Goal: Task Accomplishment & Management: Complete application form

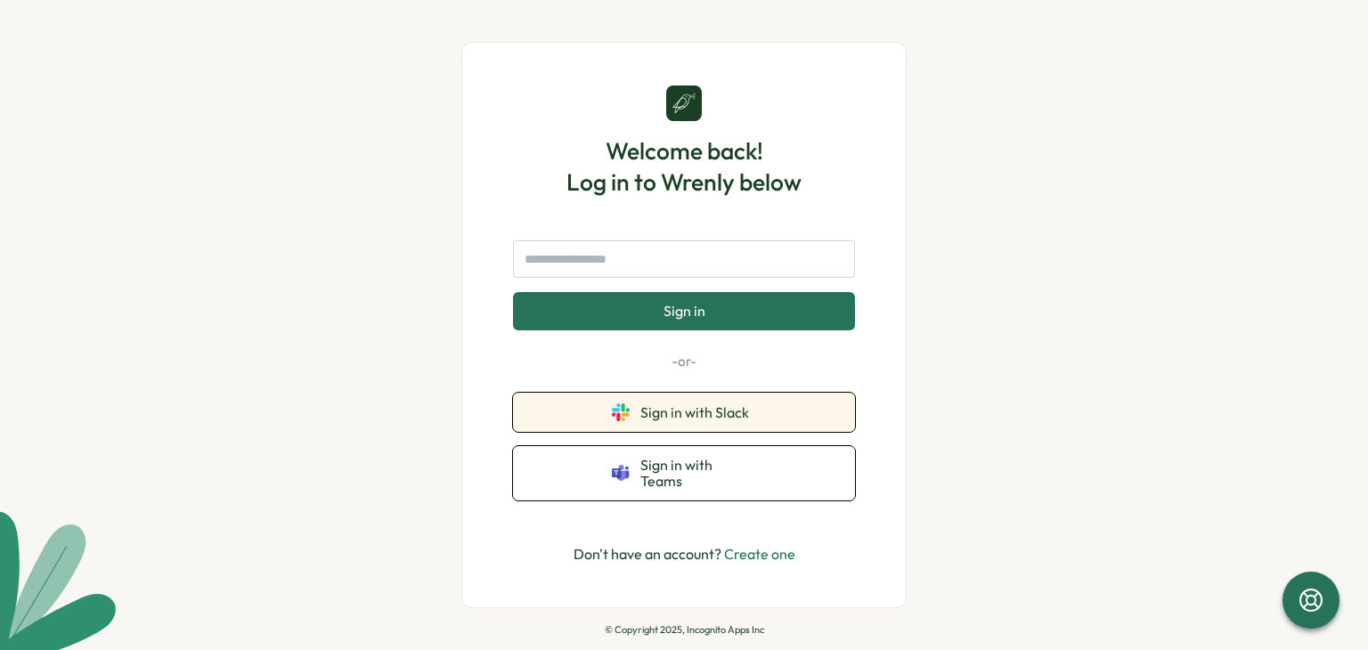
click at [730, 409] on button "Sign in with Slack" at bounding box center [684, 412] width 342 height 39
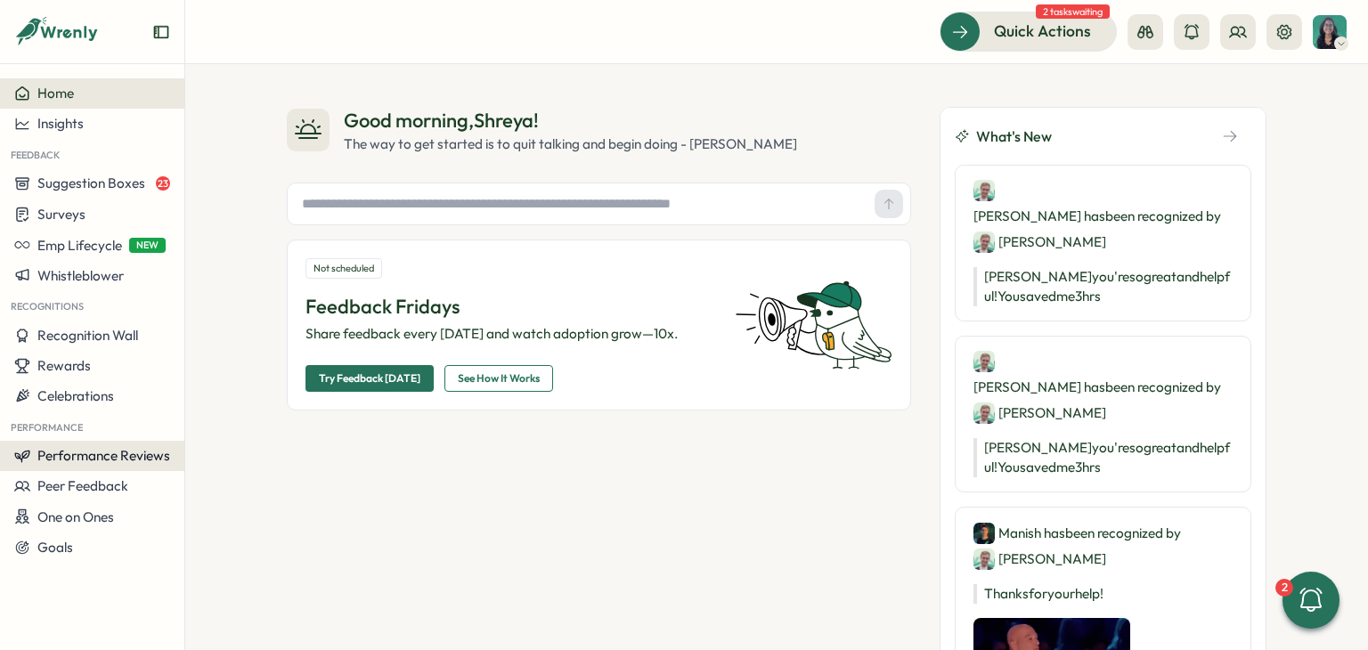
click at [121, 467] on button "Performance Reviews" at bounding box center [92, 456] width 184 height 30
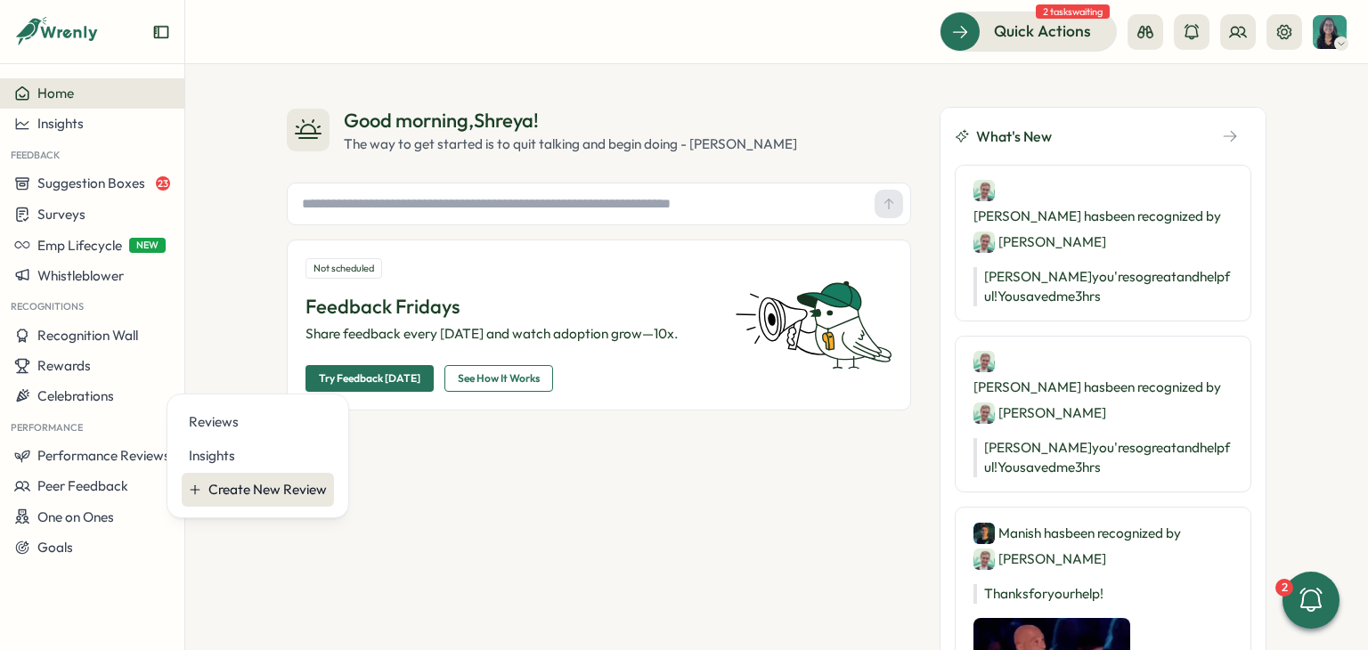
click at [257, 486] on div "Create New Review" at bounding box center [267, 490] width 118 height 20
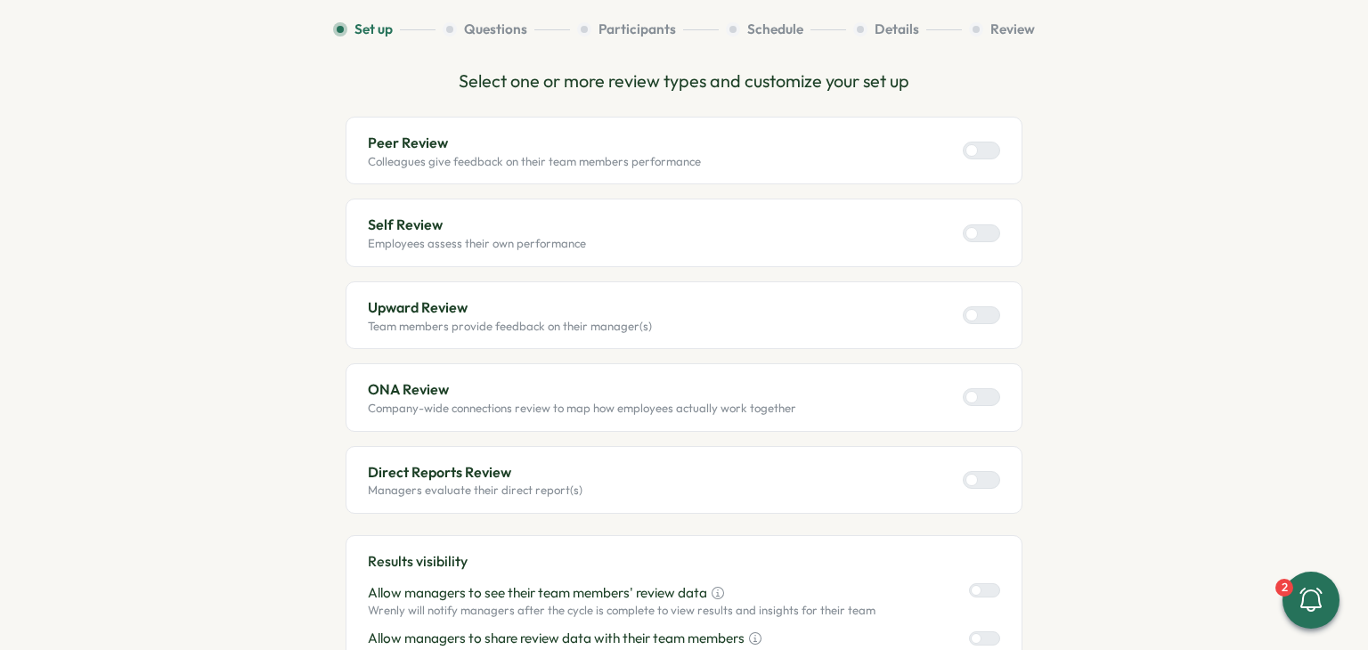
scroll to position [115, 0]
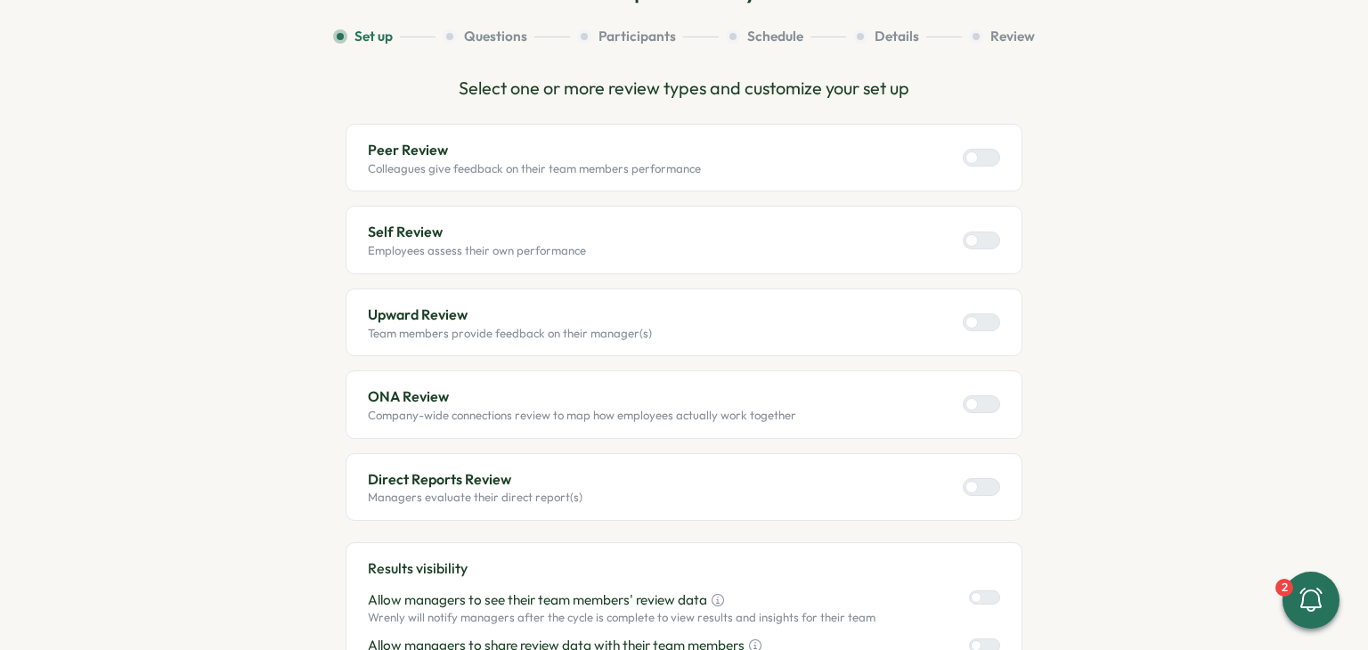
click at [985, 238] on div at bounding box center [988, 240] width 21 height 16
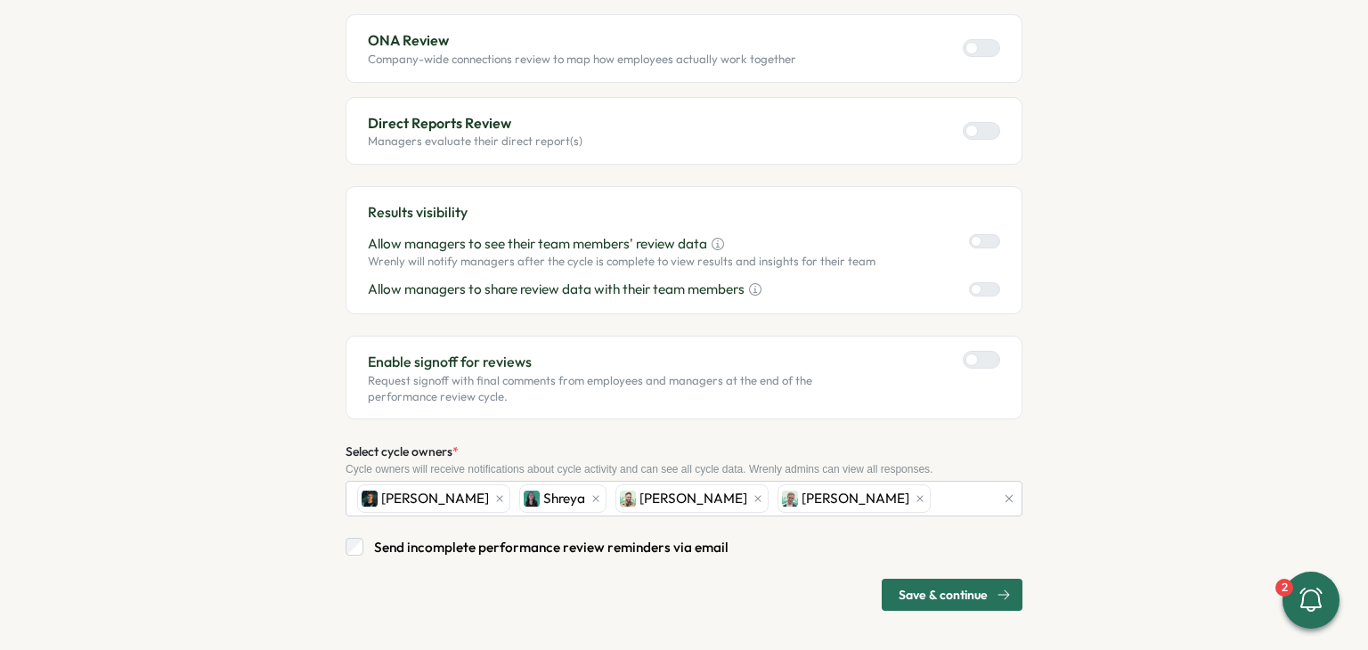
click at [941, 587] on span "Save & continue" at bounding box center [943, 595] width 89 height 30
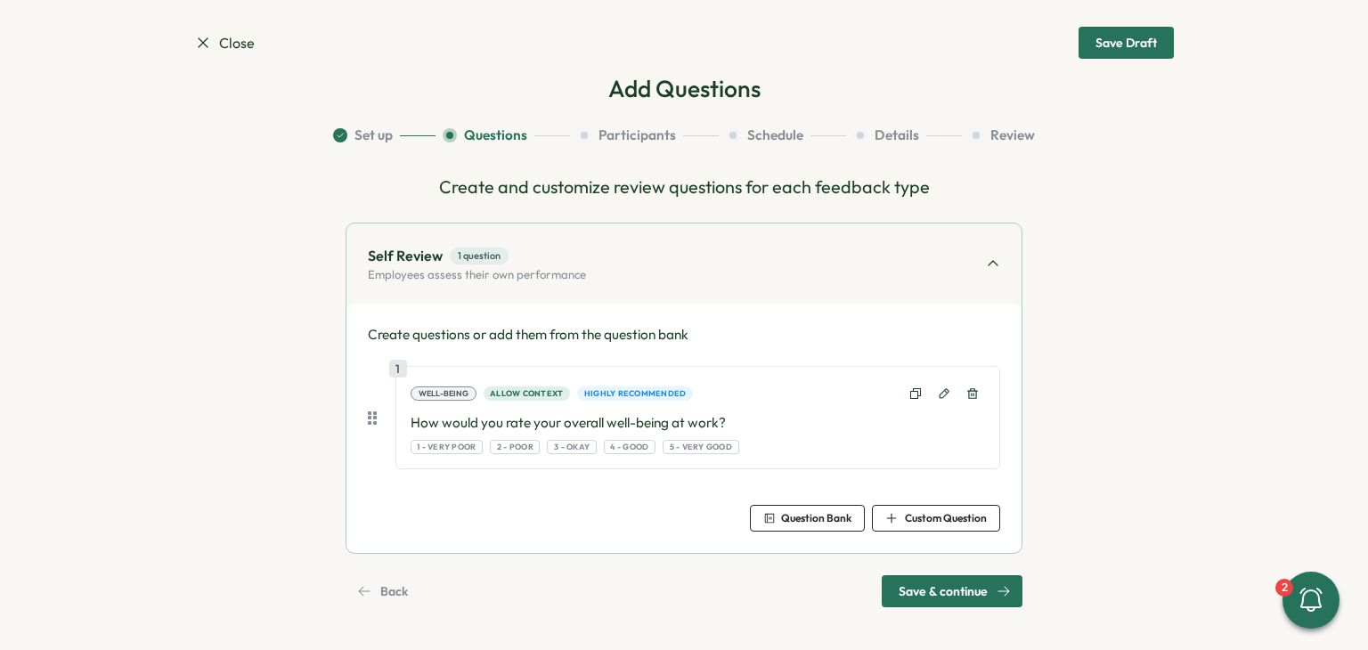
scroll to position [0, 0]
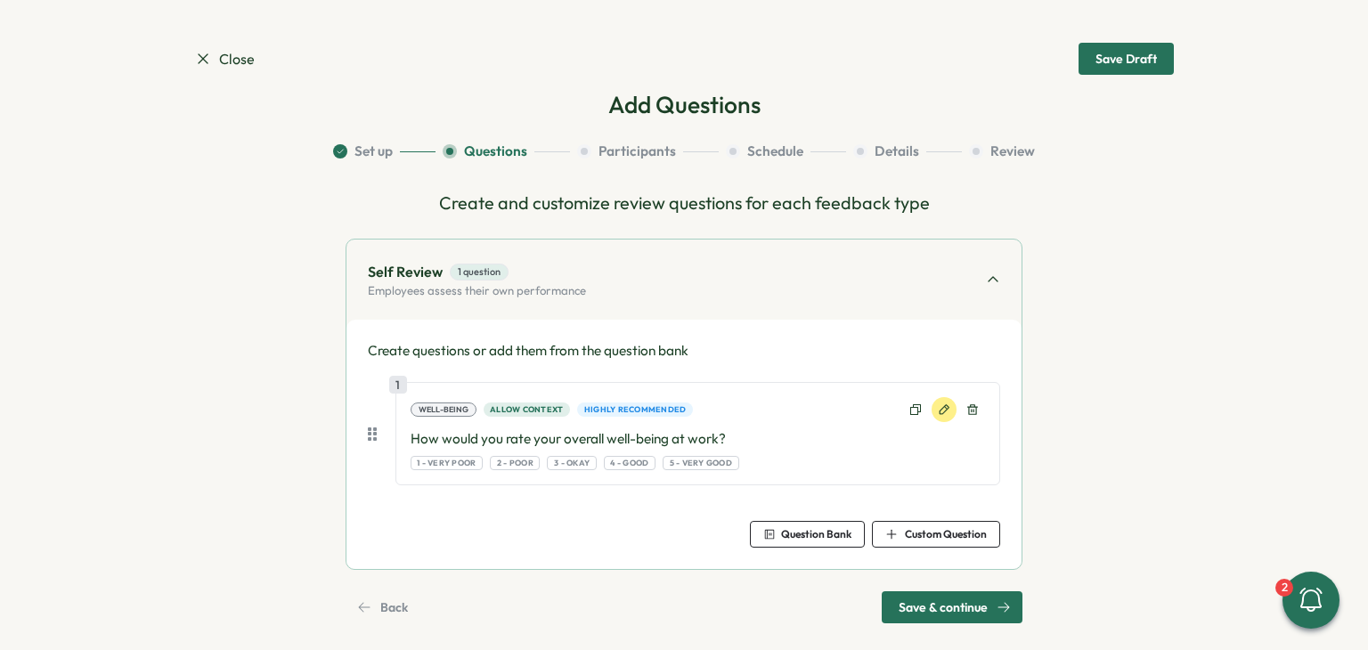
click at [933, 415] on button at bounding box center [944, 409] width 25 height 25
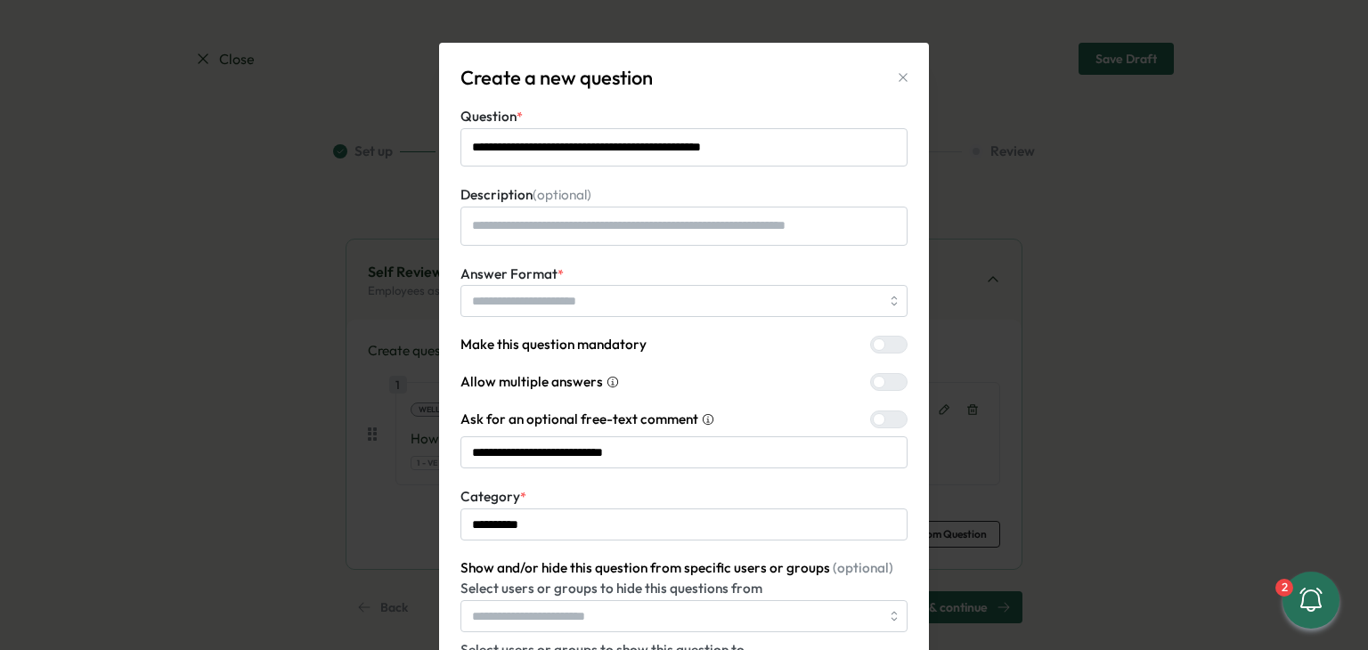
click at [901, 70] on button "button" at bounding box center [903, 77] width 25 height 25
type textarea "*"
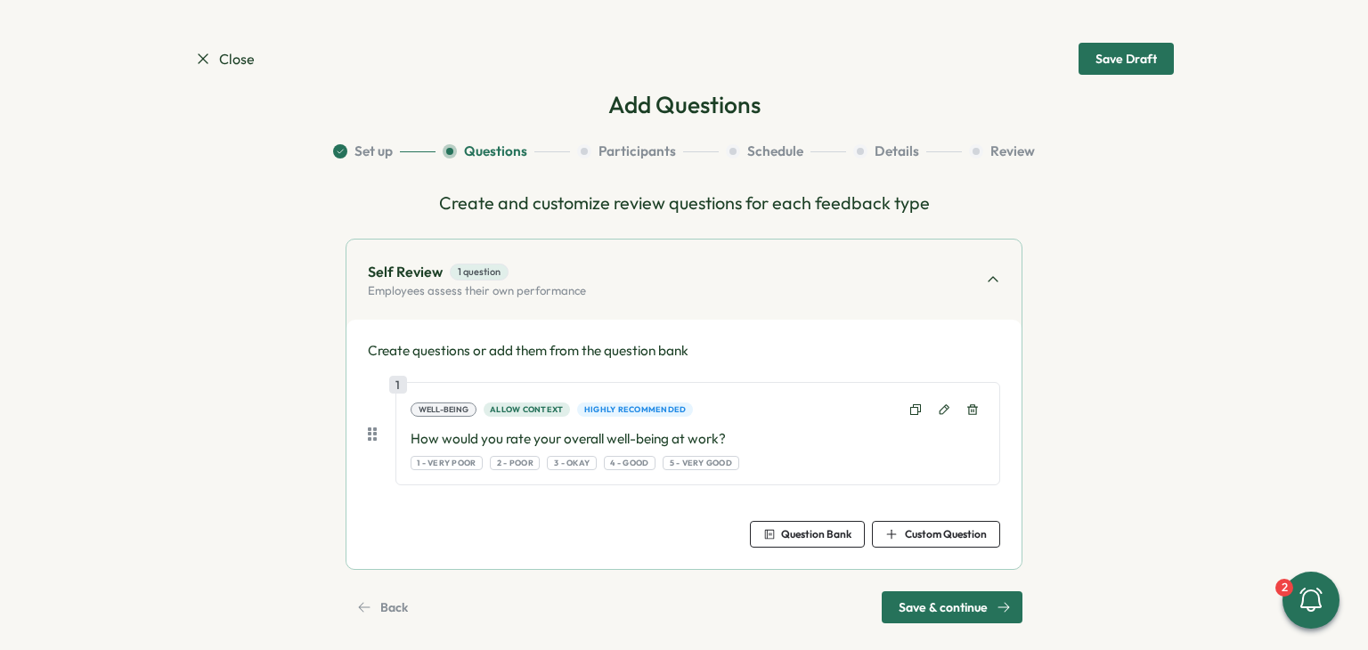
click at [232, 61] on span "Close" at bounding box center [224, 59] width 61 height 22
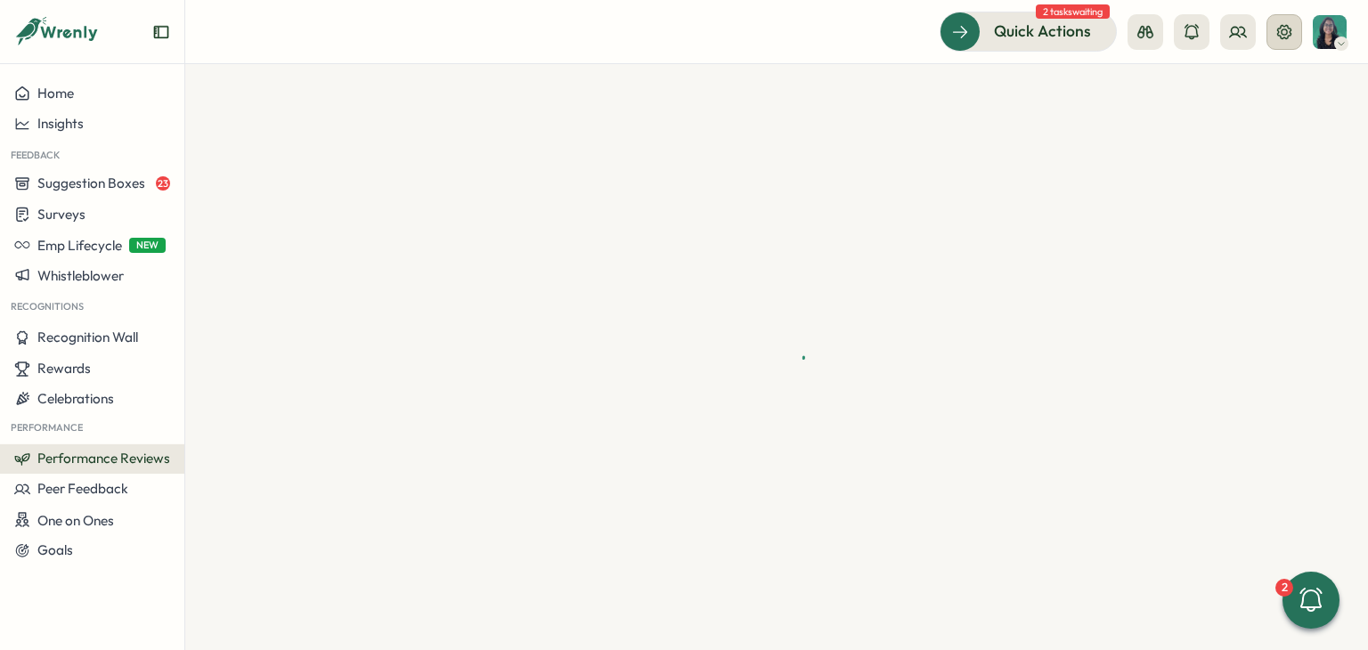
click at [1272, 32] on button at bounding box center [1285, 32] width 36 height 36
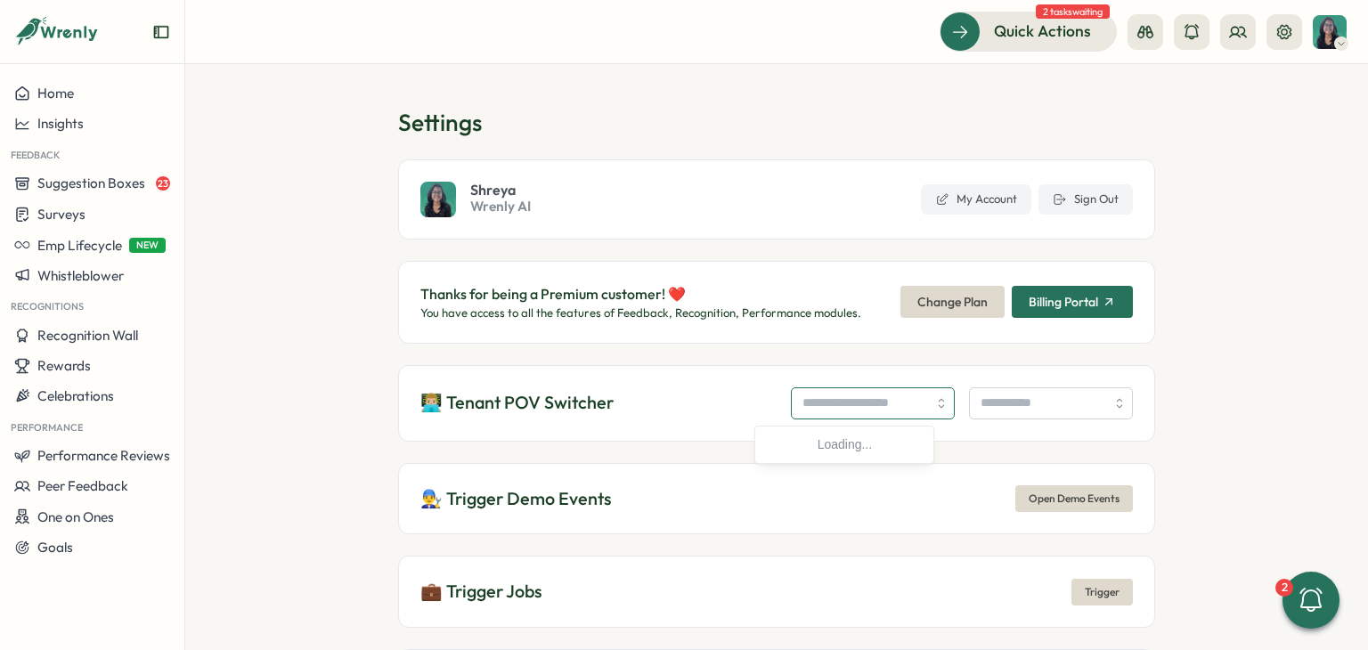
click at [875, 392] on input "search" at bounding box center [873, 403] width 164 height 32
type input "**********"
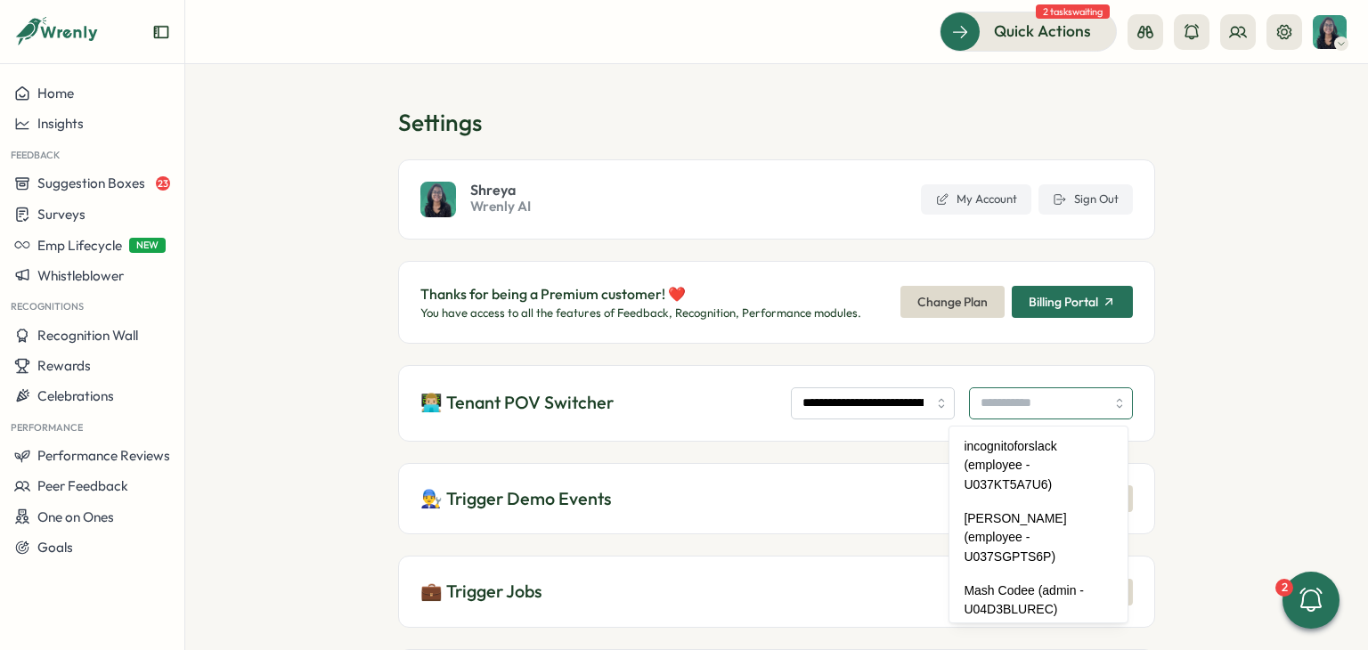
click at [1024, 398] on input "search" at bounding box center [1051, 403] width 164 height 32
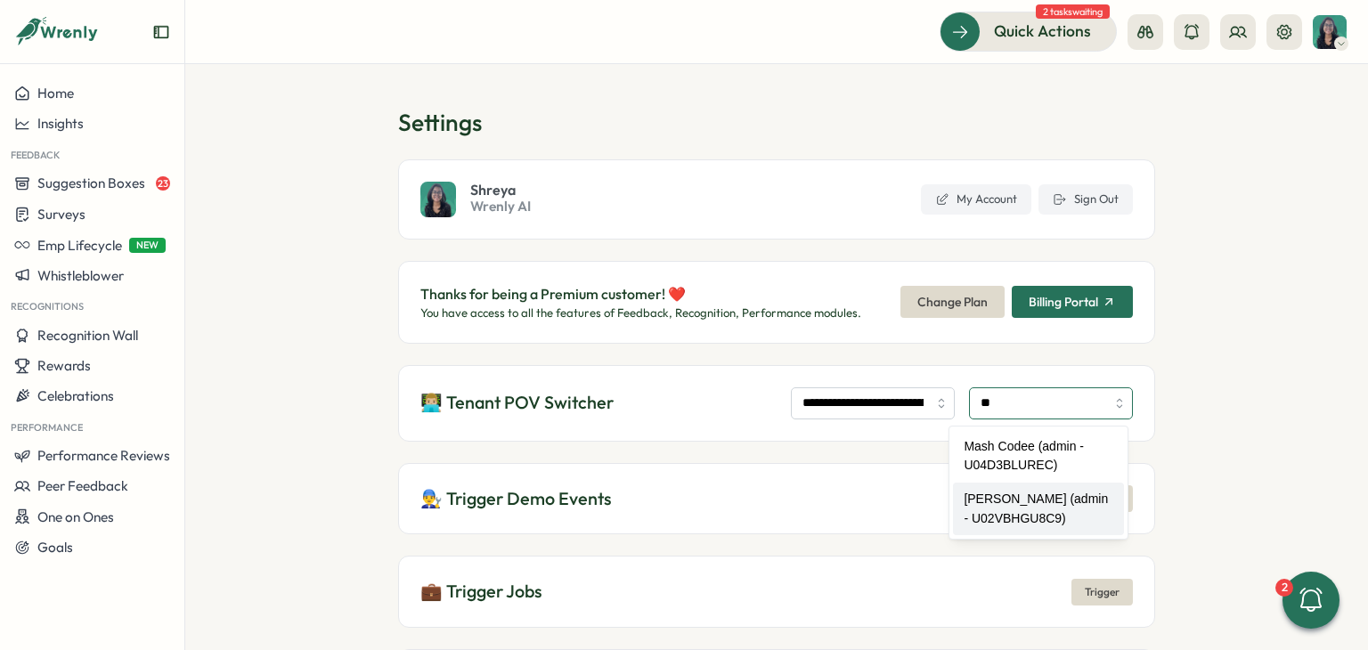
type input "**********"
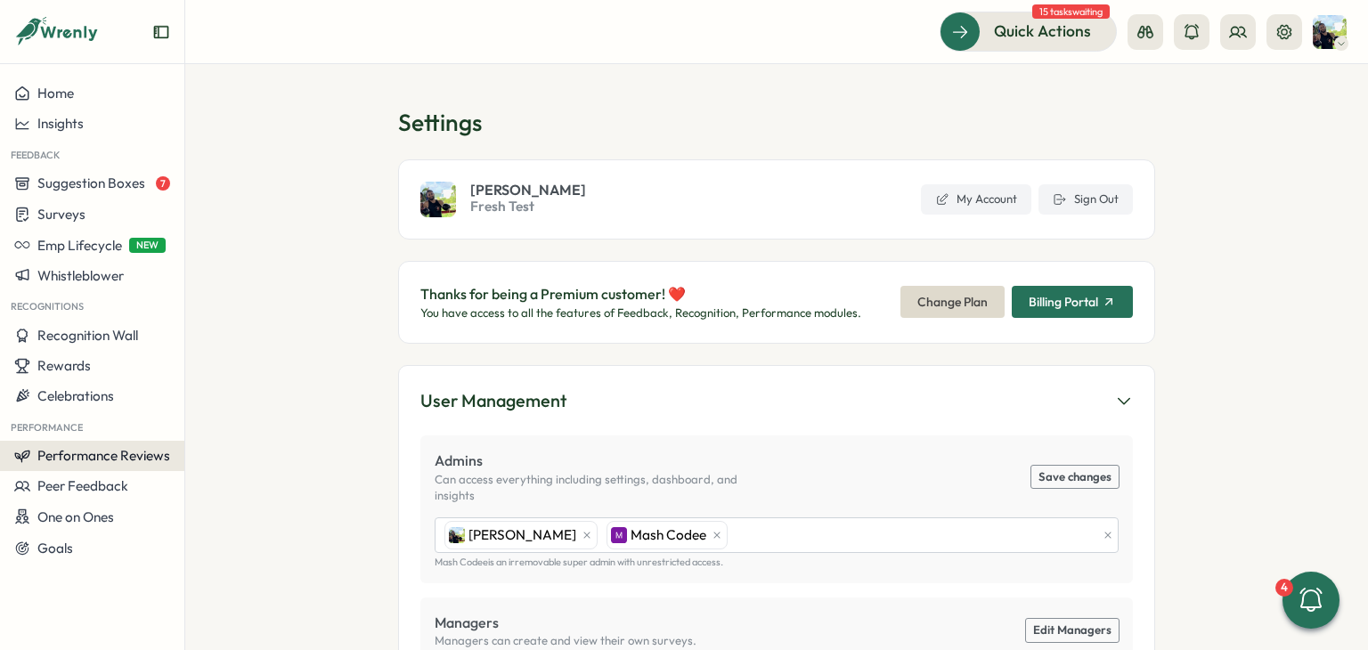
click at [137, 454] on span "Performance Reviews" at bounding box center [103, 455] width 133 height 17
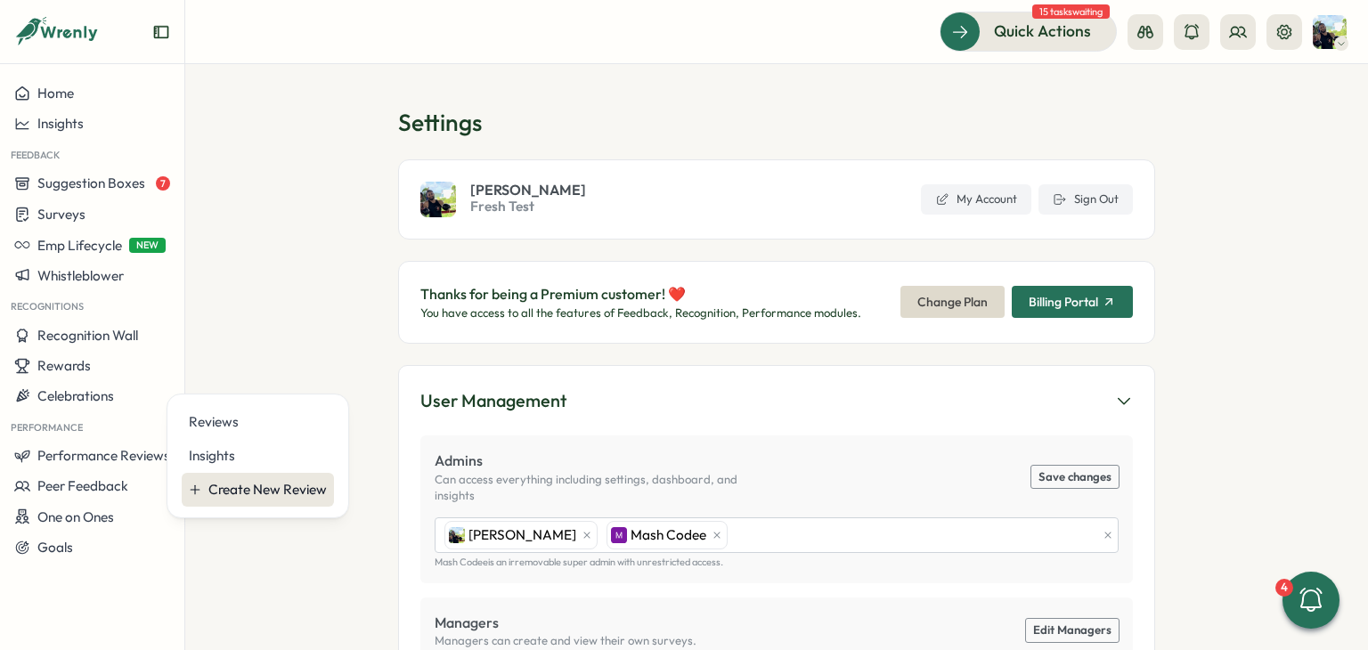
click at [238, 489] on div "Create New Review" at bounding box center [267, 490] width 118 height 20
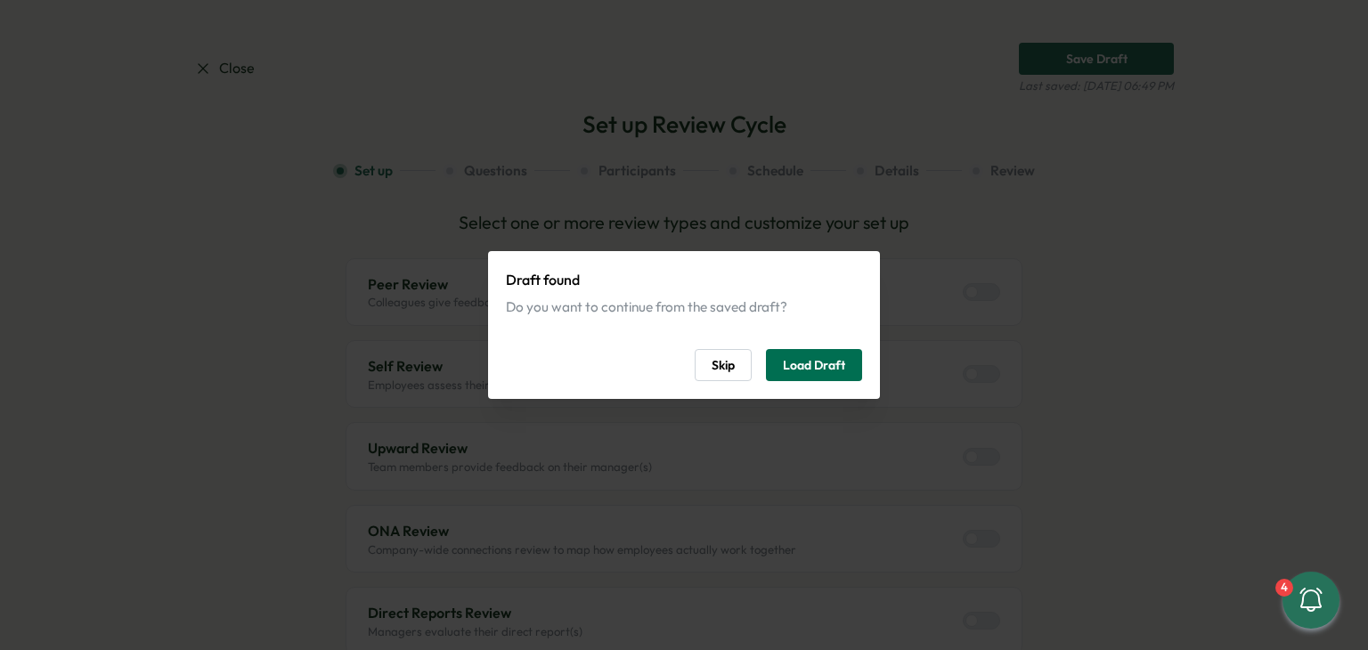
click at [823, 370] on span "Load Draft" at bounding box center [814, 365] width 62 height 30
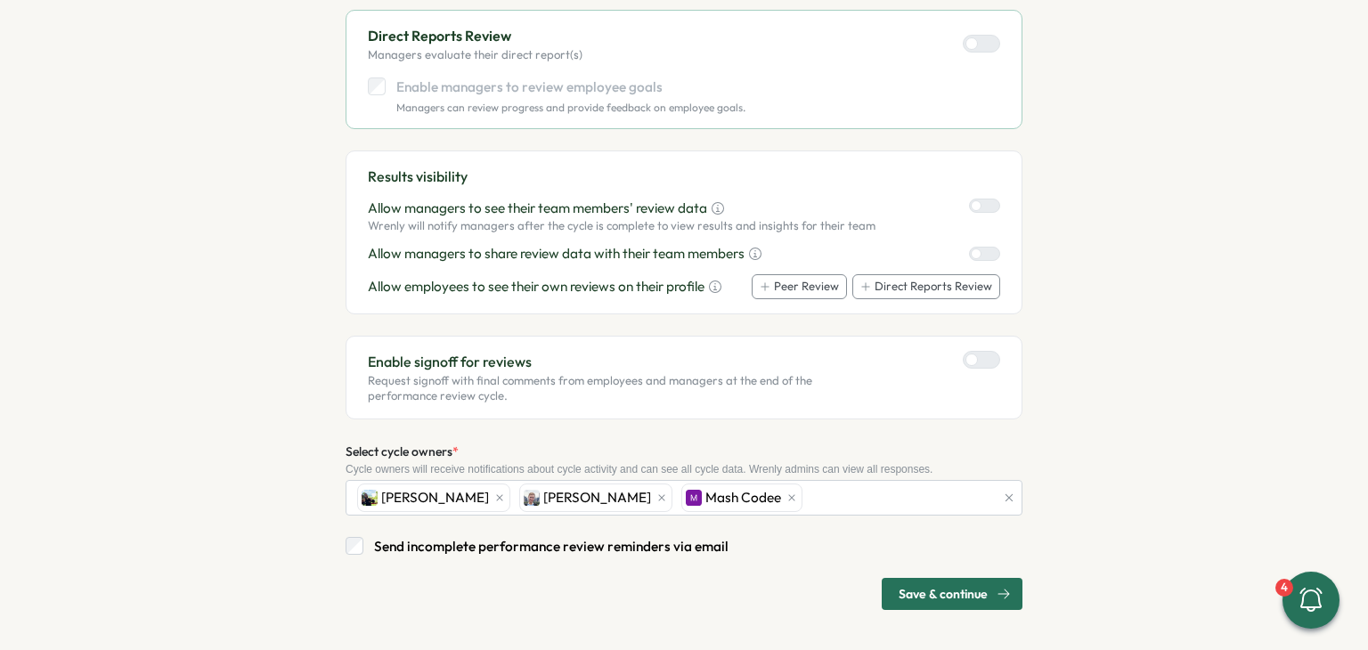
click at [923, 603] on span "Save & continue" at bounding box center [943, 594] width 89 height 30
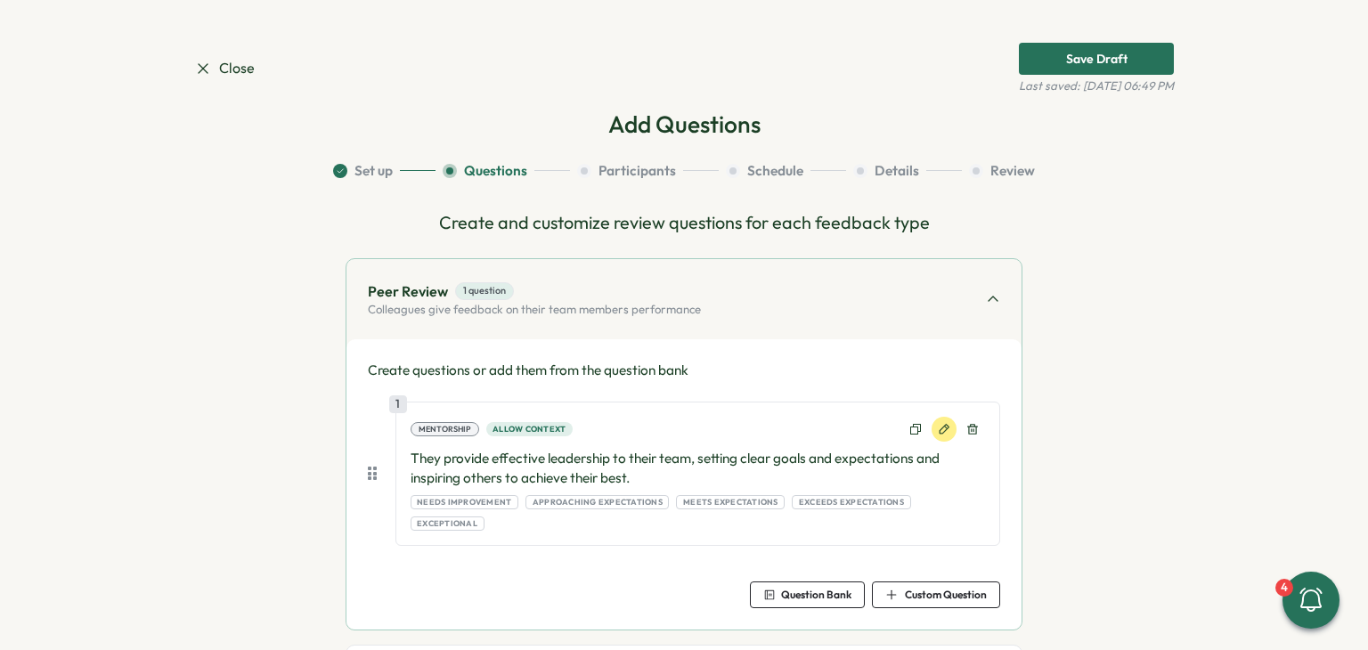
click at [934, 421] on button at bounding box center [944, 429] width 25 height 25
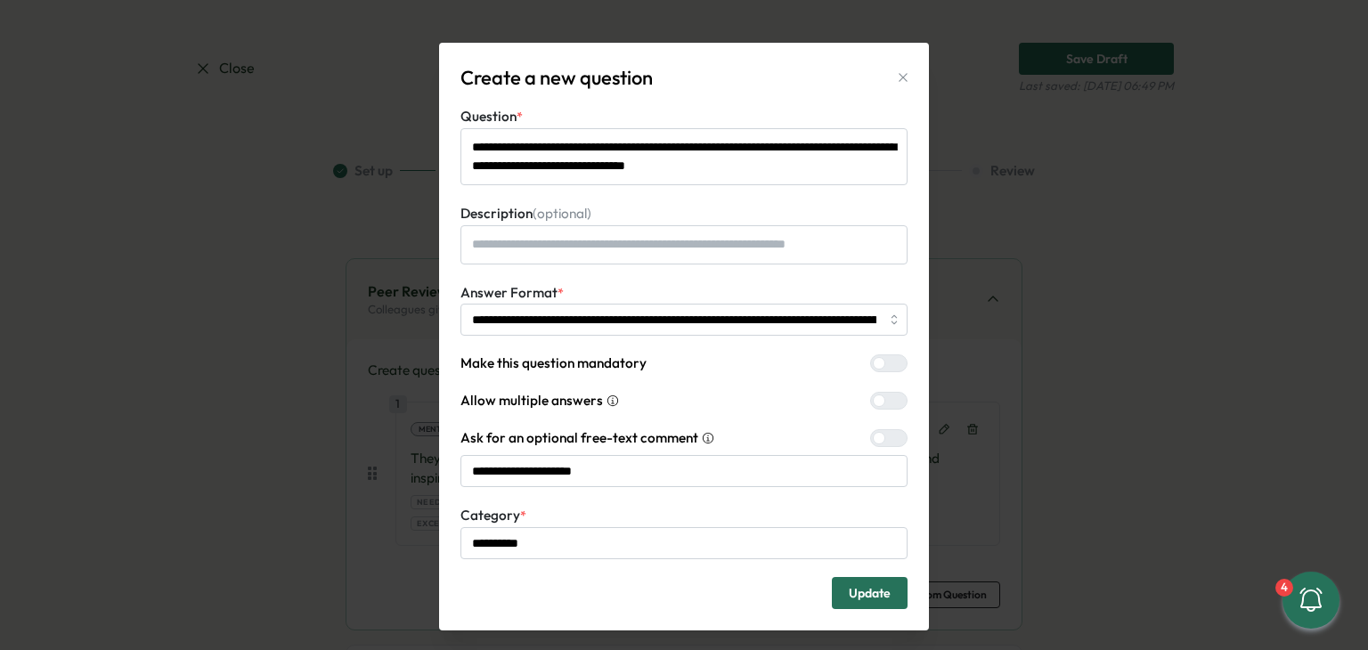
click at [896, 83] on icon "button" at bounding box center [903, 77] width 14 height 14
type textarea "*"
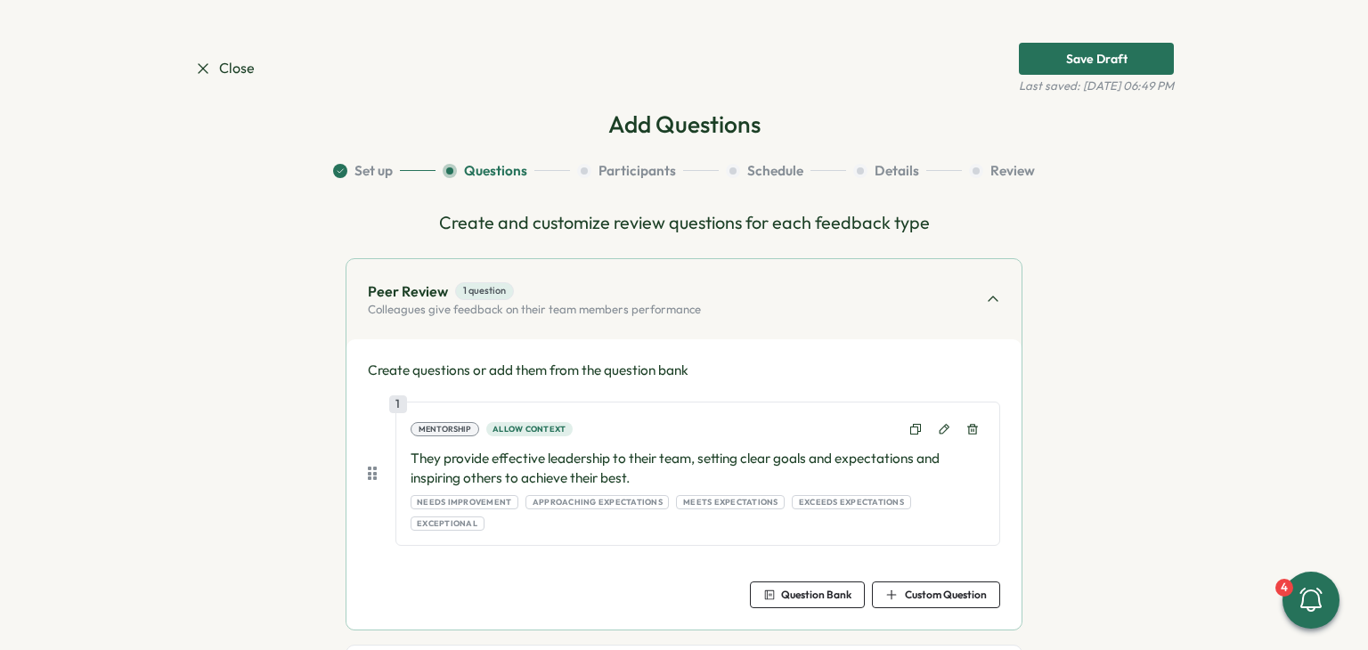
scroll to position [151, 0]
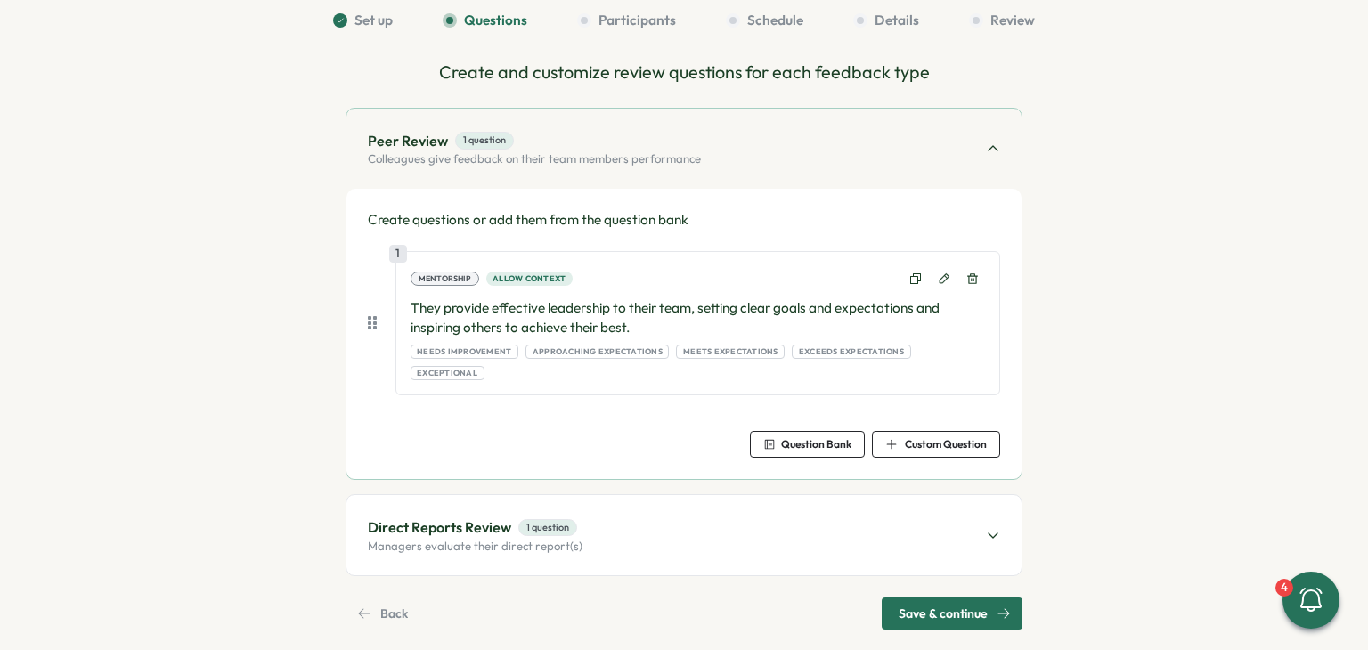
click at [941, 599] on span "Save & continue" at bounding box center [943, 614] width 89 height 30
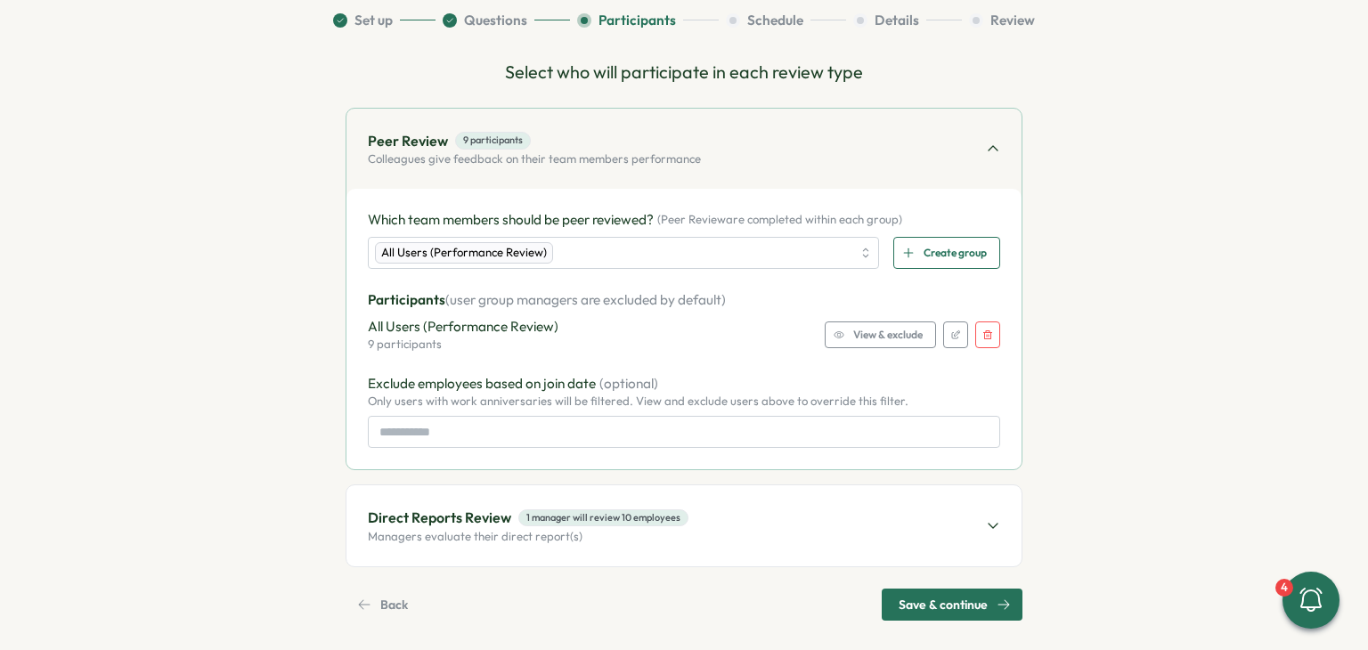
scroll to position [0, 0]
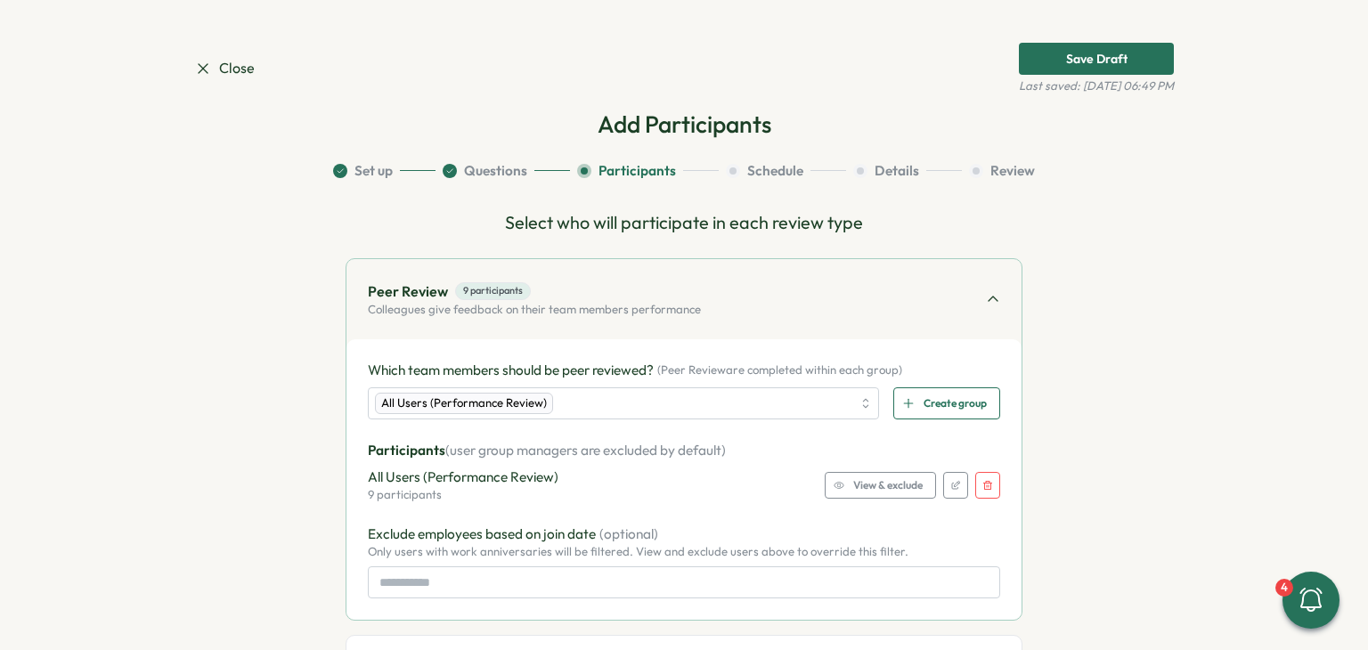
click at [232, 69] on span "Close" at bounding box center [224, 68] width 61 height 22
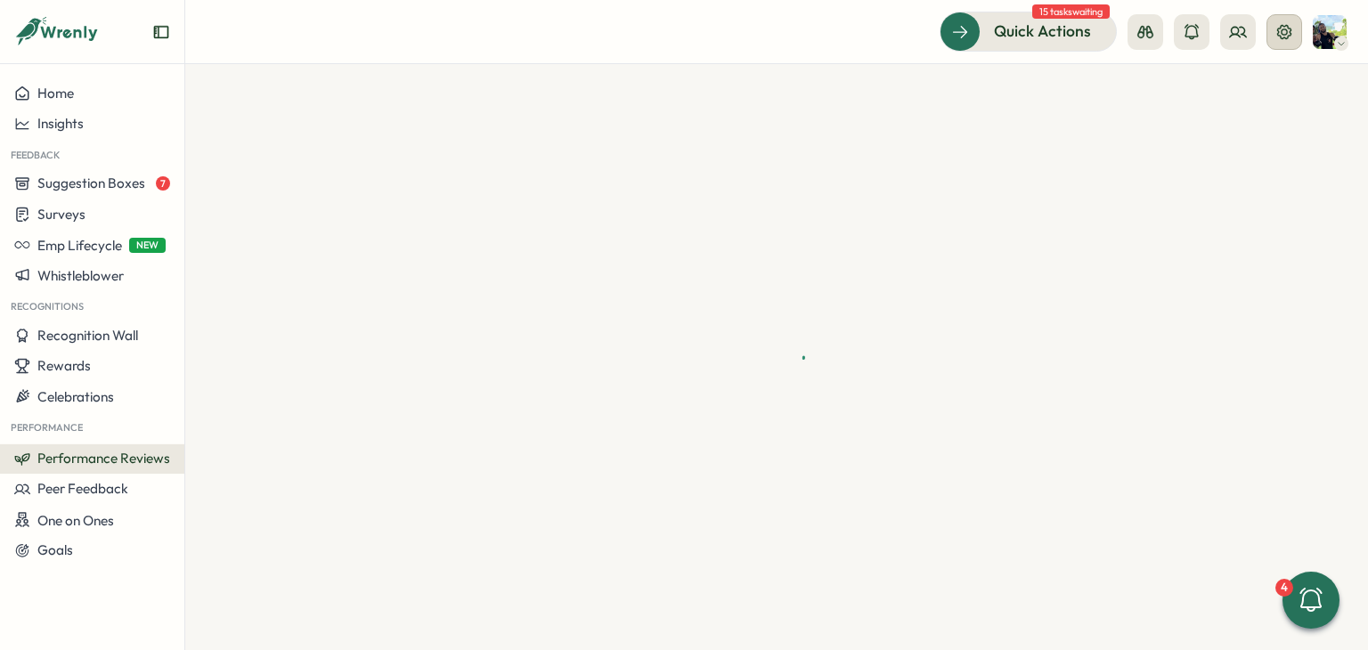
click at [1279, 35] on icon at bounding box center [1284, 31] width 14 height 14
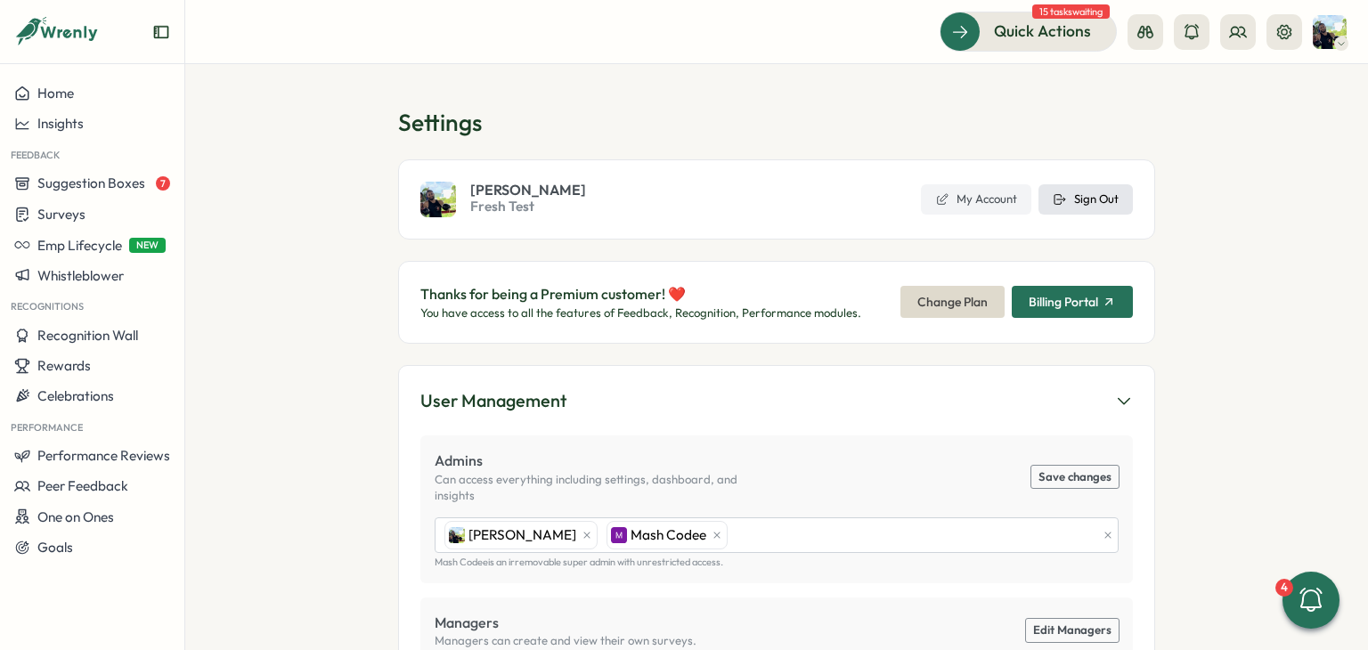
click at [1109, 187] on button "Sign Out" at bounding box center [1086, 199] width 94 height 30
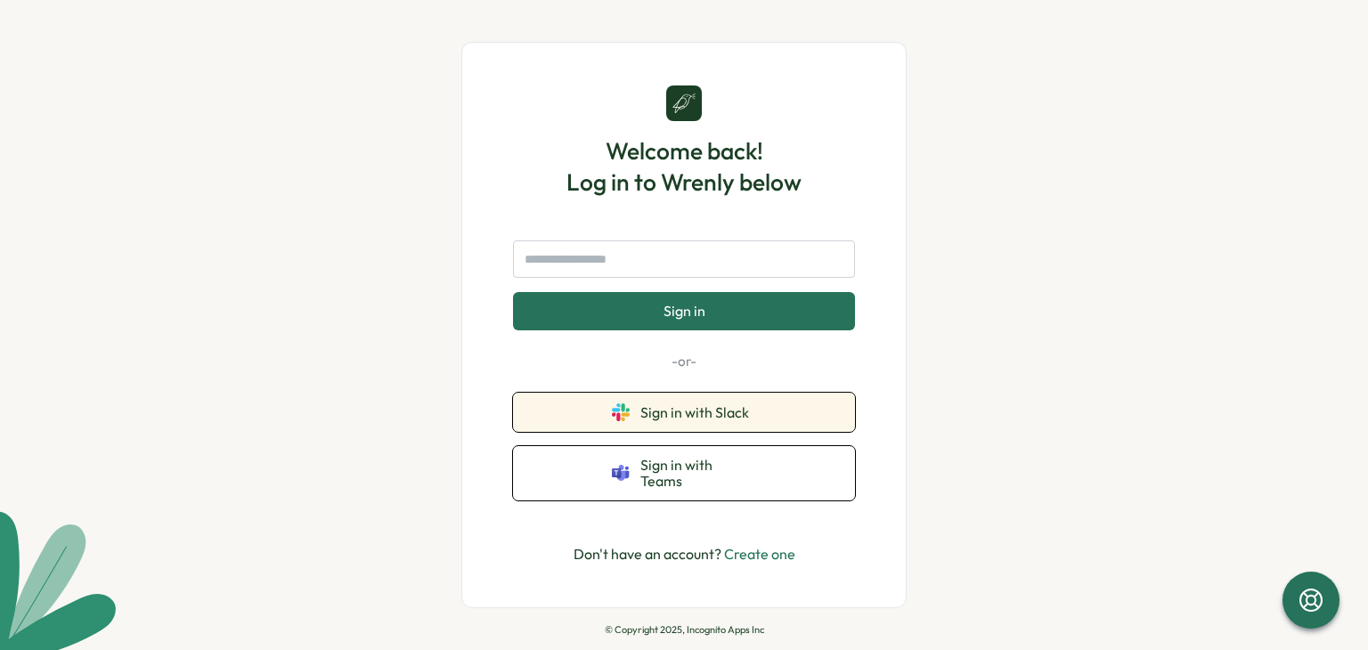
click at [804, 414] on button "Sign in with Slack" at bounding box center [684, 412] width 342 height 39
